Goal: Task Accomplishment & Management: Use online tool/utility

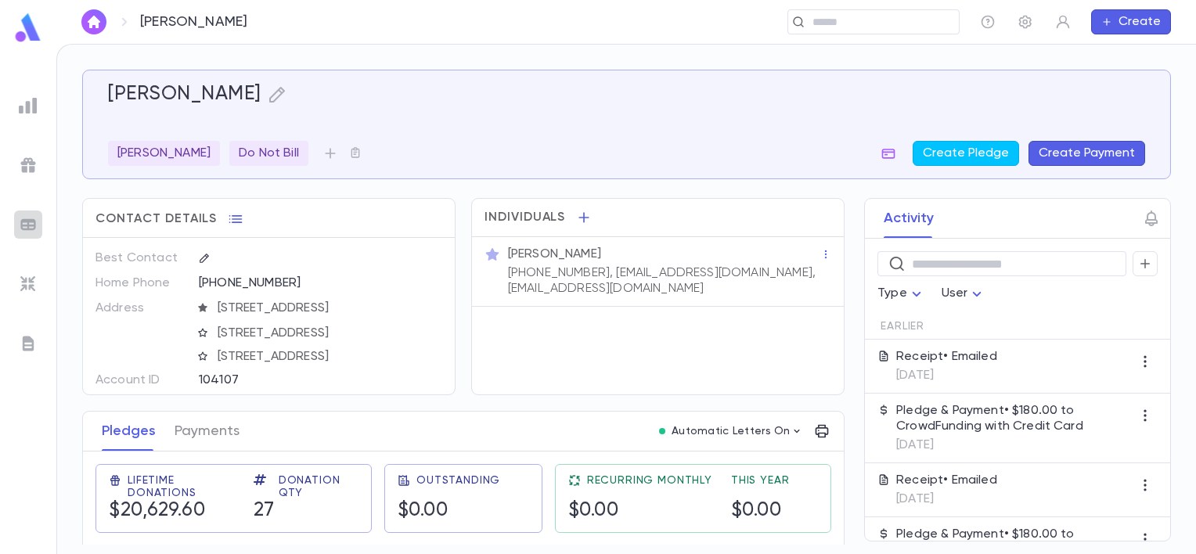
click at [26, 228] on img at bounding box center [28, 224] width 19 height 19
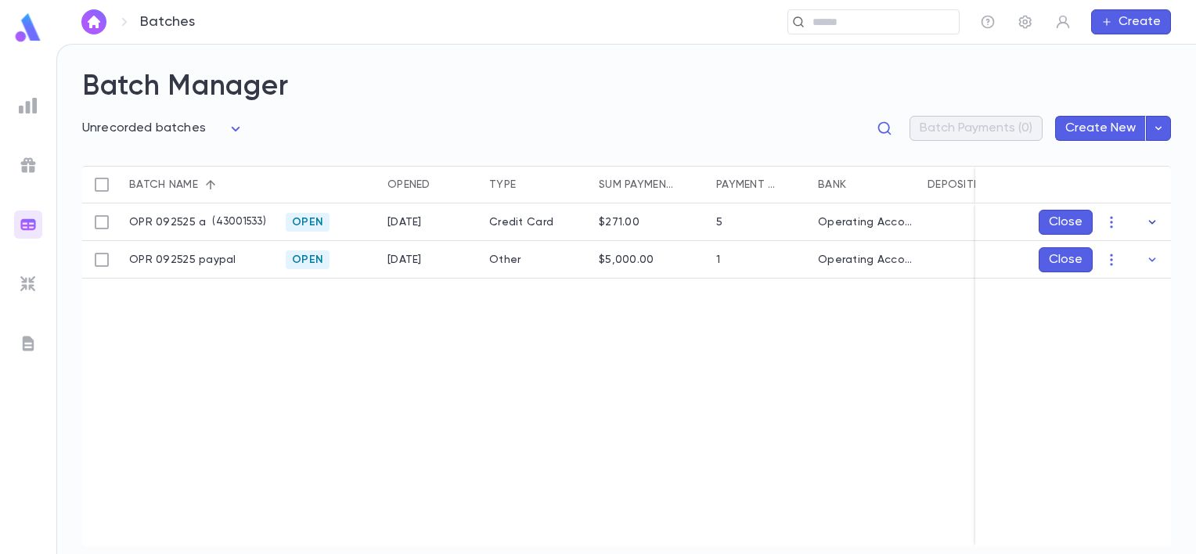
click at [1151, 219] on icon "button" at bounding box center [1153, 223] width 16 height 16
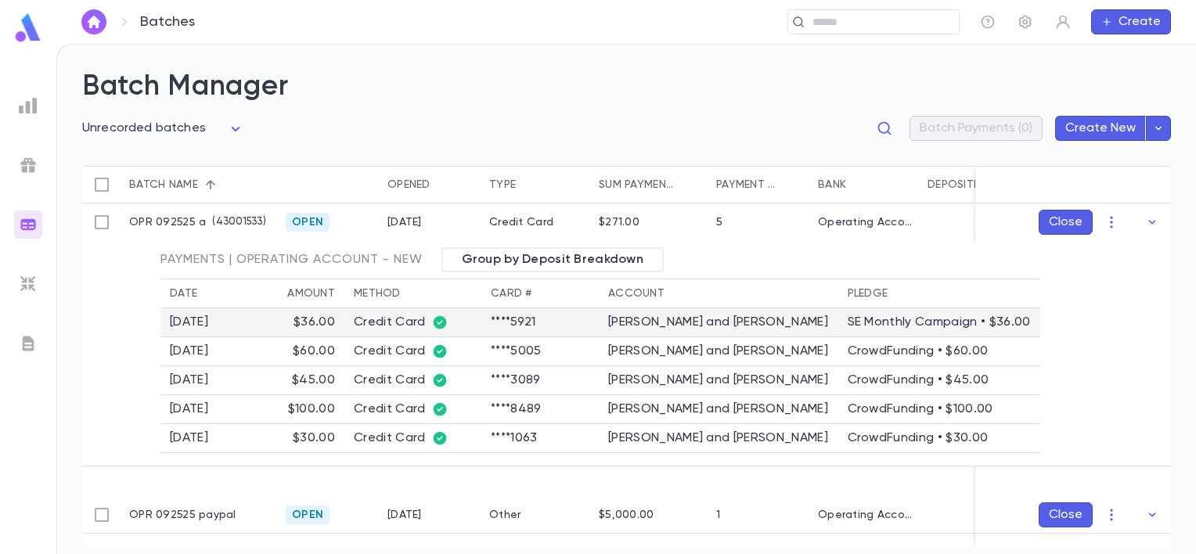
click at [894, 330] on div "SE Monthly Campaign • $36.00" at bounding box center [939, 323] width 183 height 16
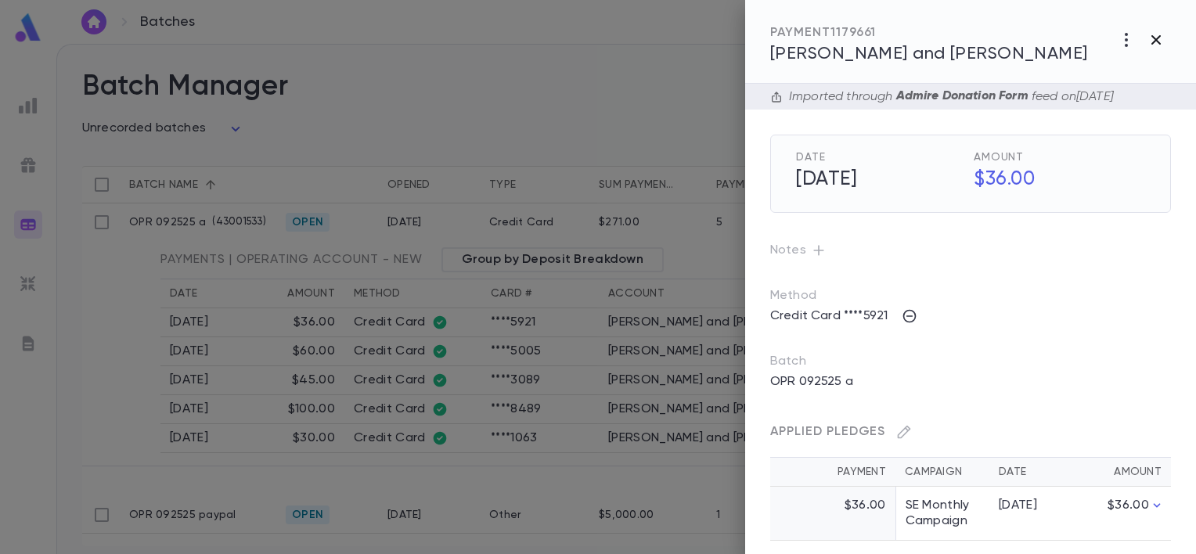
click at [1158, 41] on icon "button" at bounding box center [1156, 39] width 9 height 9
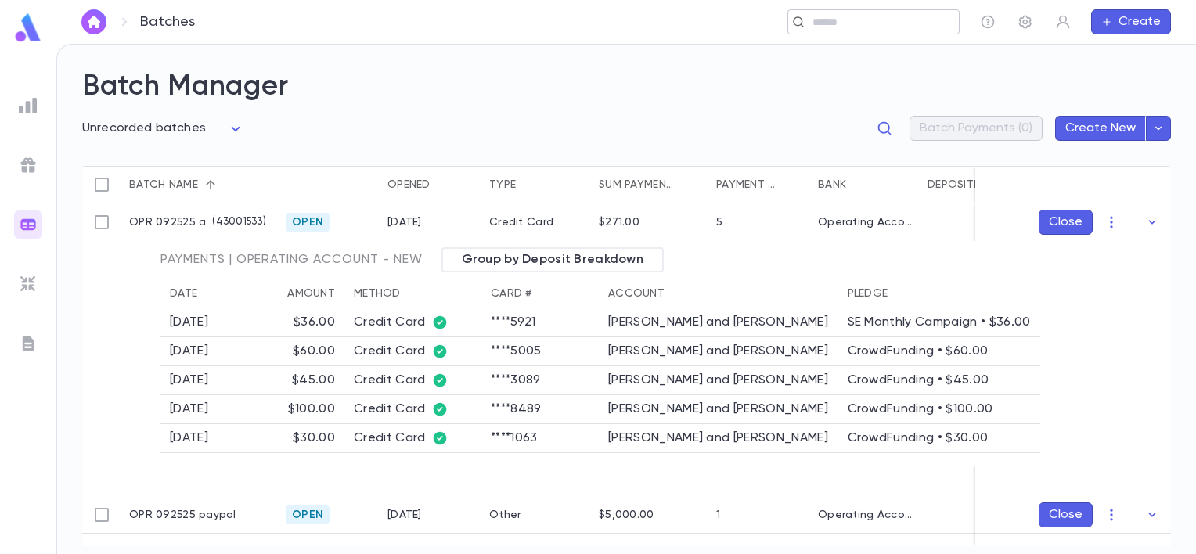
click at [869, 16] on input "text" at bounding box center [880, 22] width 145 height 15
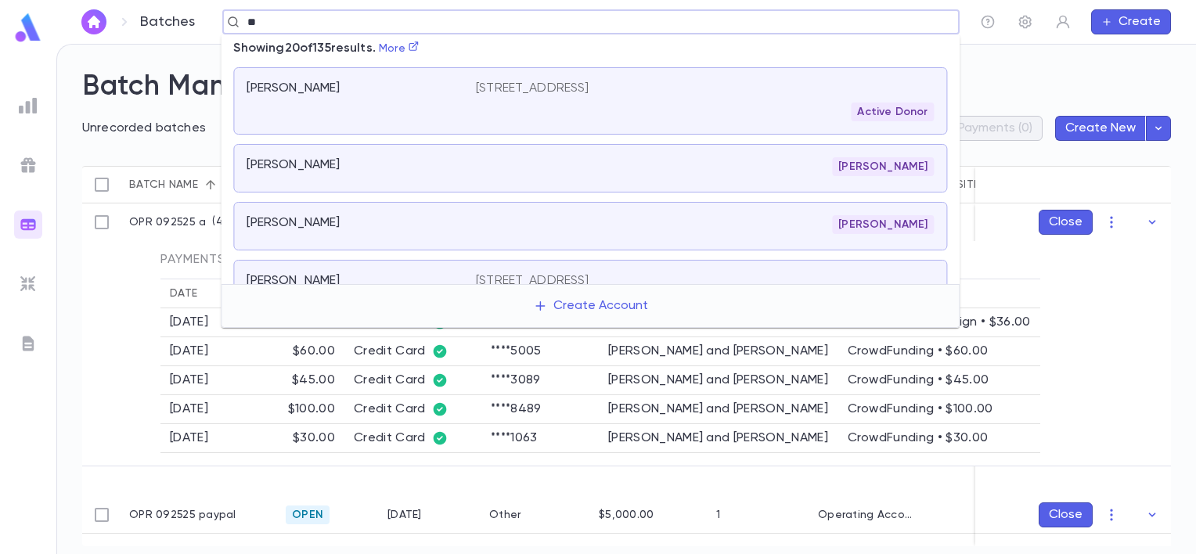
type input "*"
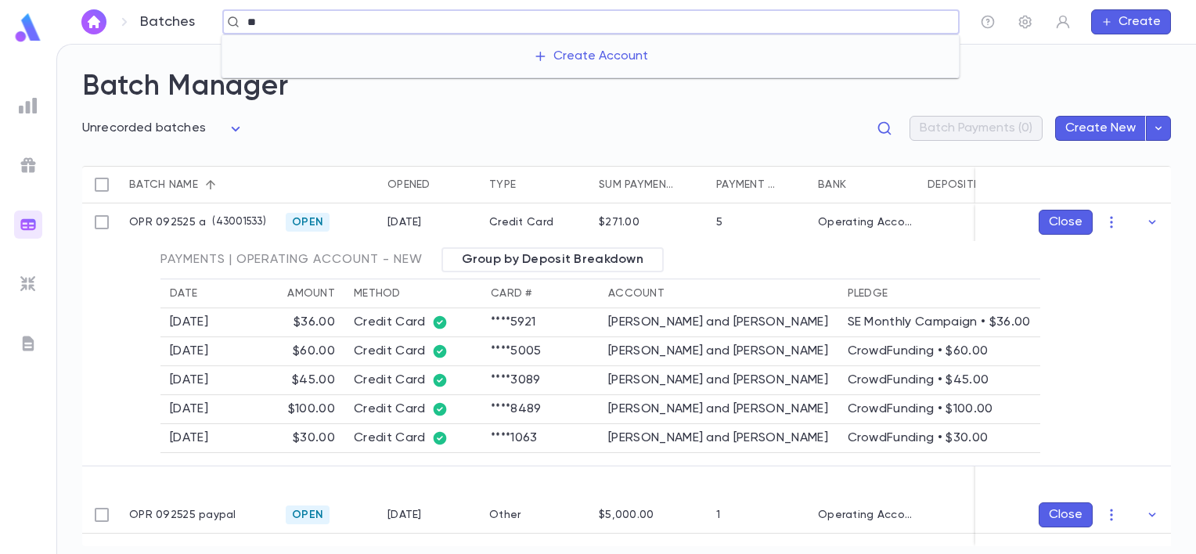
type input "*"
type input "**********"
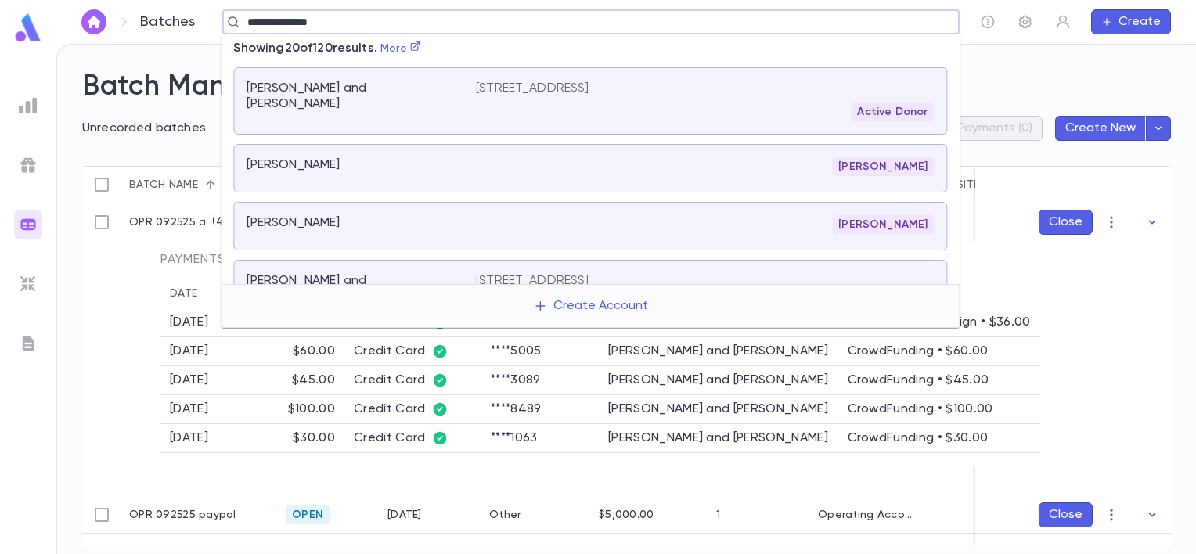
click at [353, 103] on div "[PERSON_NAME] and [PERSON_NAME]" at bounding box center [361, 101] width 229 height 41
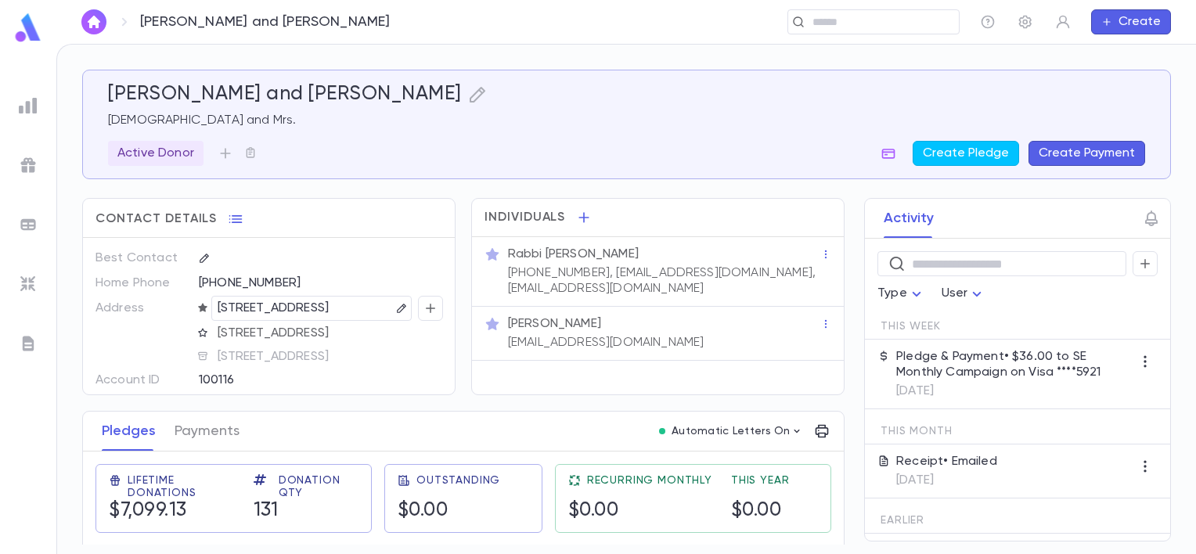
click at [947, 360] on p "Pledge & Payment • $36.00 to SE Monthly Campaign on Visa ****5921" at bounding box center [1015, 364] width 236 height 31
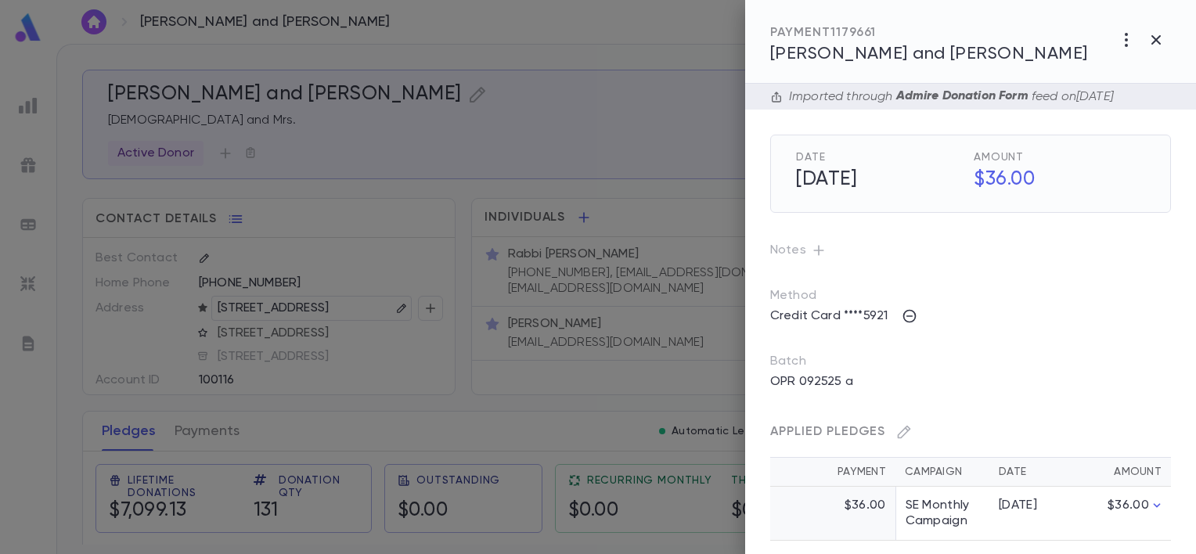
click at [27, 433] on div at bounding box center [598, 277] width 1196 height 554
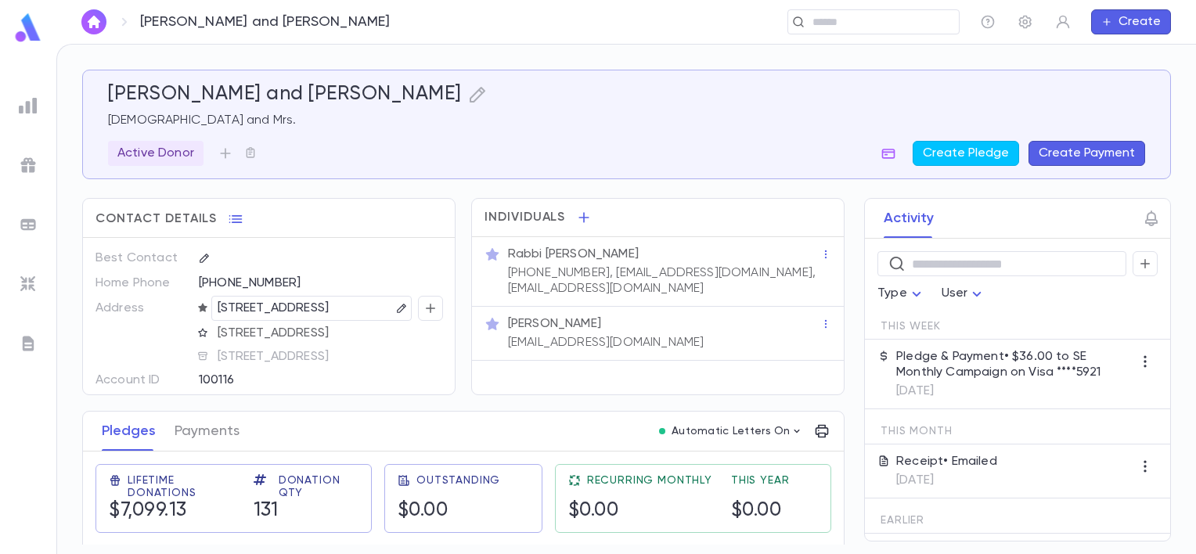
drag, startPoint x: 843, startPoint y: 259, endPoint x: 846, endPoint y: 294, distance: 35.5
